Goal: Find contact information: Find contact information

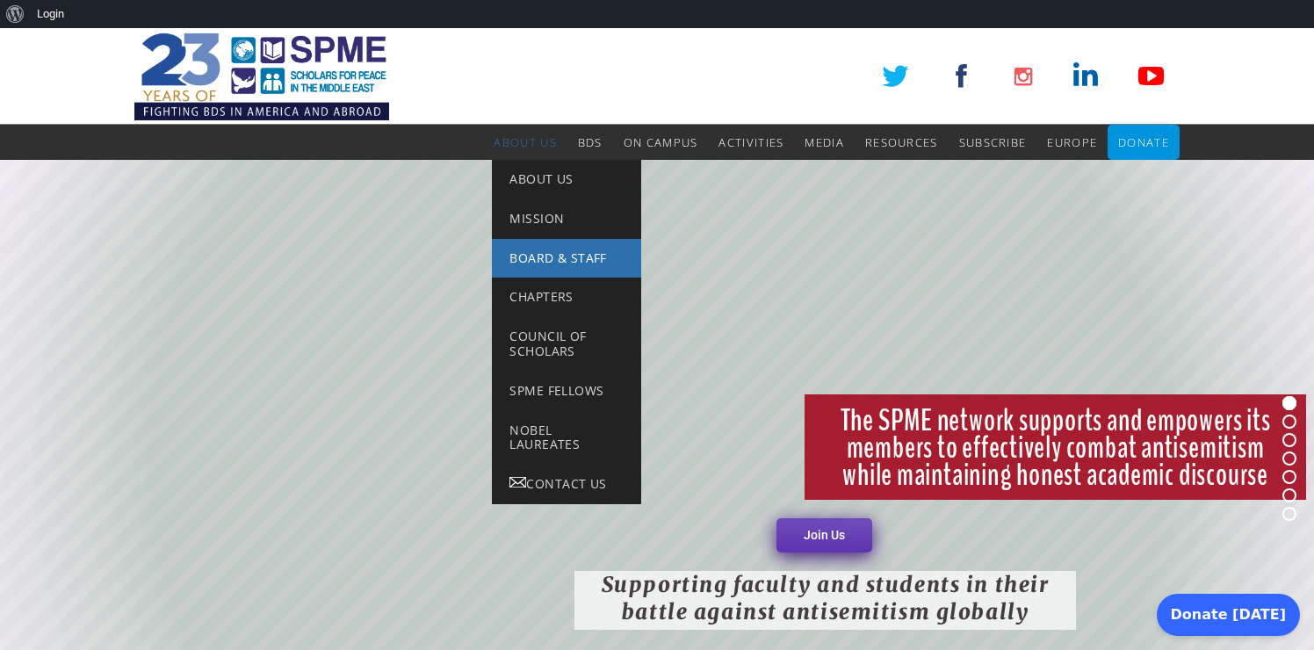
click at [533, 260] on span "Board & Staff" at bounding box center [557, 257] width 97 height 17
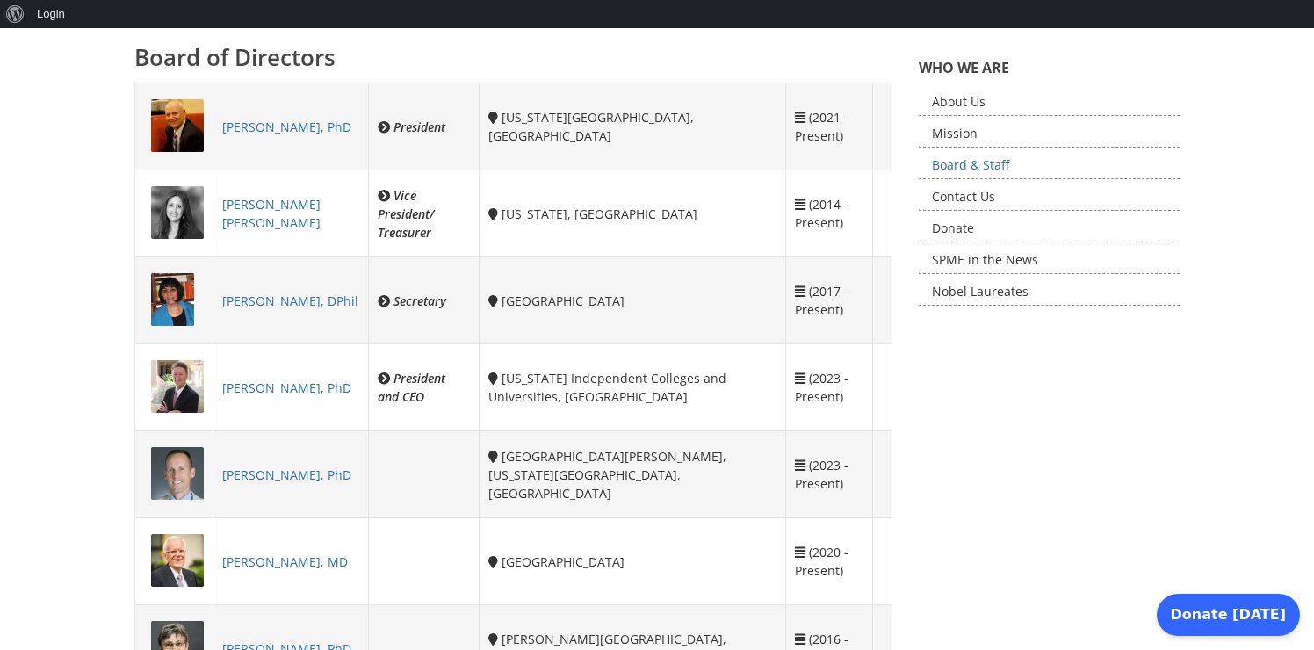
scroll to position [503, 0]
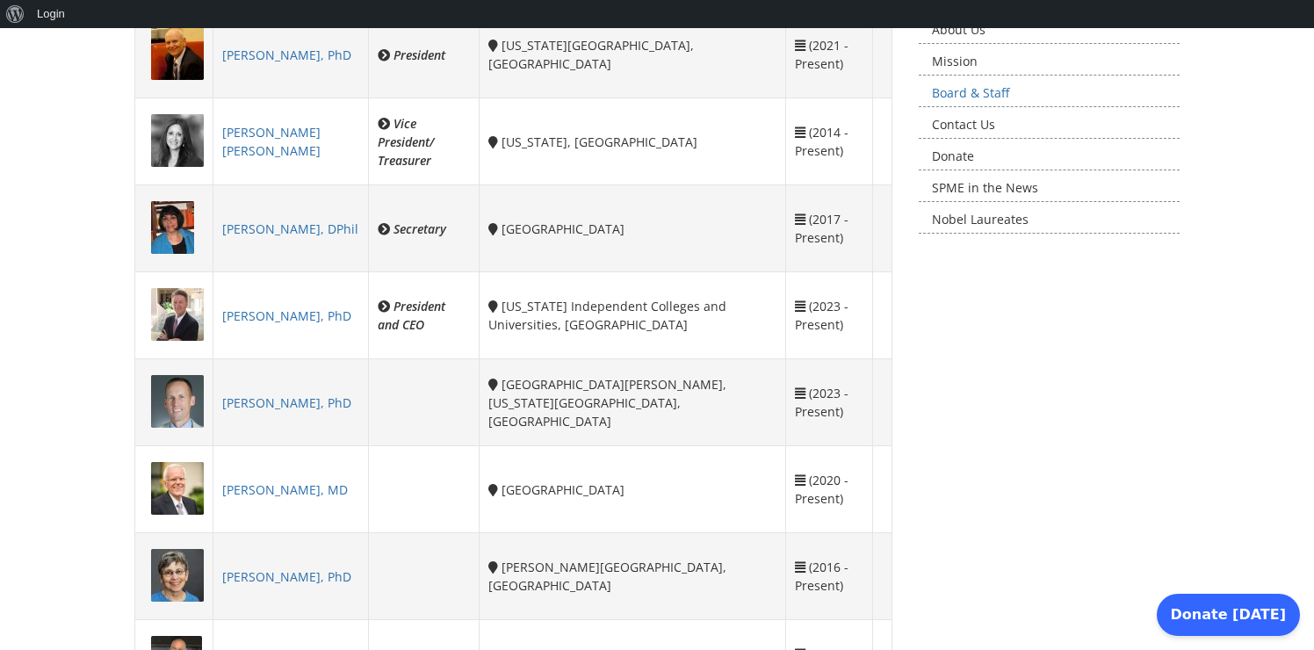
click at [299, 317] on link "Robert Lloyd, PhD" at bounding box center [286, 315] width 129 height 17
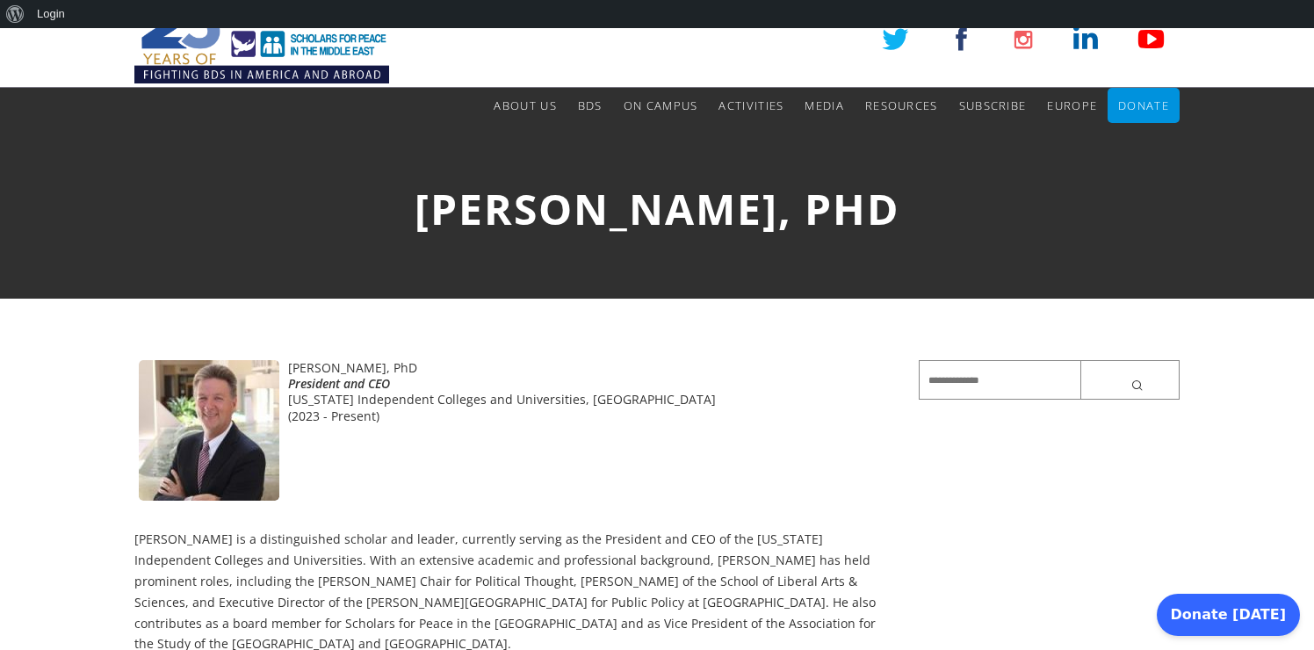
scroll to position [49, 0]
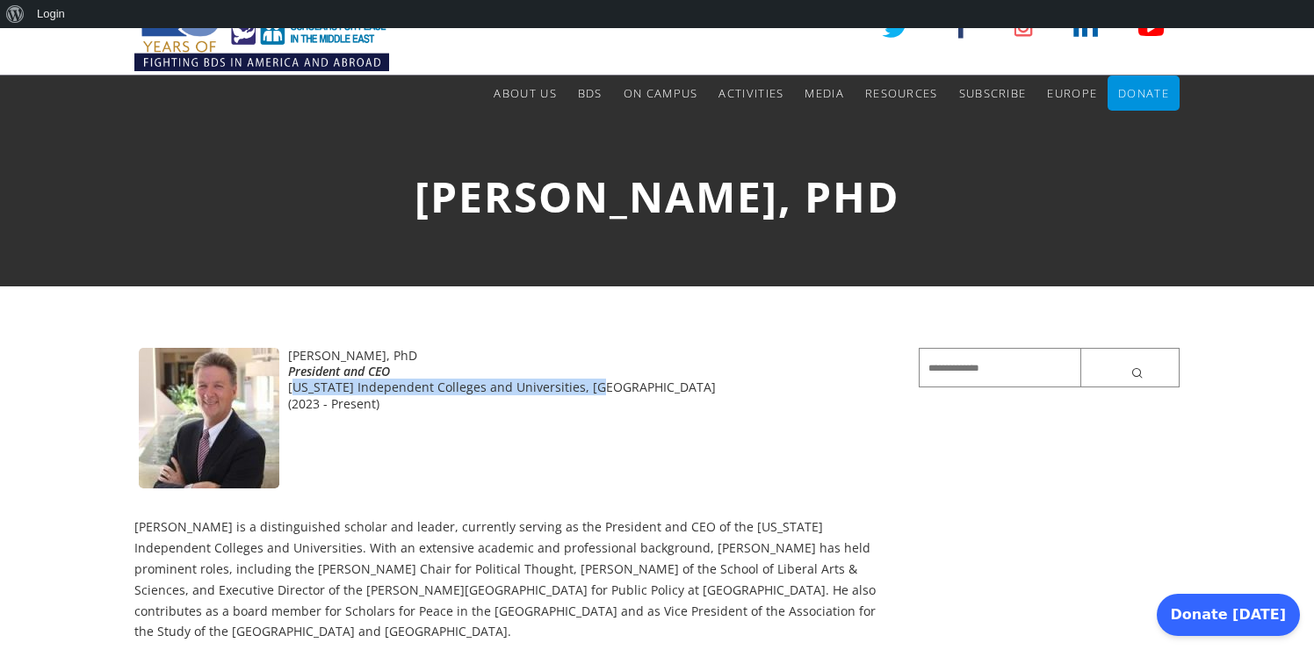
drag, startPoint x: 292, startPoint y: 391, endPoint x: 596, endPoint y: 387, distance: 304.8
click at [596, 387] on div "[US_STATE] Independent Colleges and Universities, [GEOGRAPHIC_DATA]" at bounding box center [513, 387] width 758 height 16
copy div "outh Carolina Independent Colleges and Universities"
drag, startPoint x: 572, startPoint y: 387, endPoint x: 965, endPoint y: 9, distance: 546.0
